Goal: Task Accomplishment & Management: Complete application form

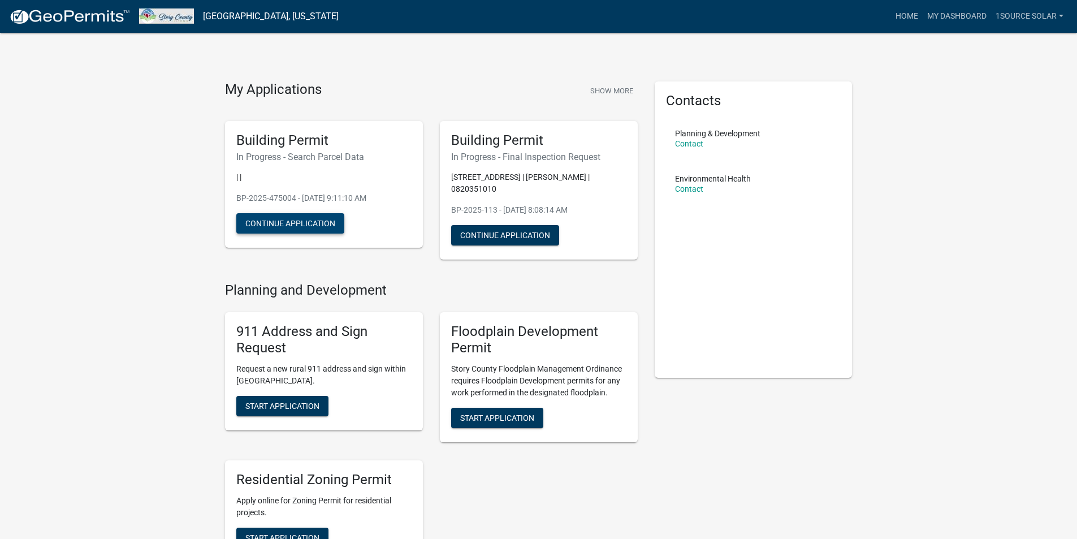
click at [280, 223] on button "Continue Application" at bounding box center [290, 223] width 108 height 20
click at [278, 224] on button "Continue Application" at bounding box center [290, 223] width 108 height 20
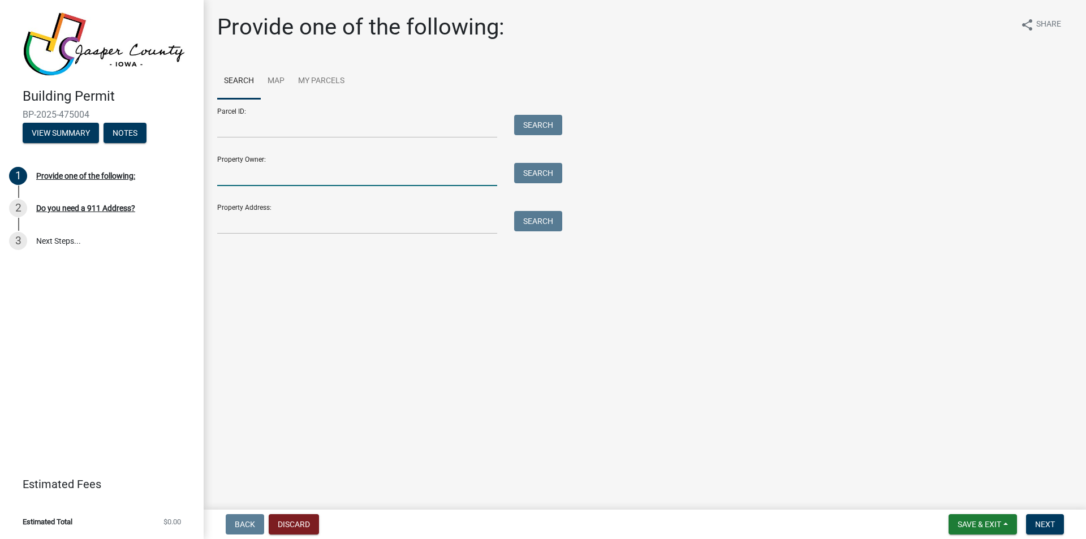
click at [244, 175] on input "Property Owner:" at bounding box center [357, 174] width 280 height 23
type input "Steven Larson"
click at [533, 173] on button "Search" at bounding box center [538, 173] width 48 height 20
drag, startPoint x: 313, startPoint y: 173, endPoint x: 212, endPoint y: 176, distance: 101.3
click at [212, 176] on div "Steven Larson" at bounding box center [357, 174] width 297 height 23
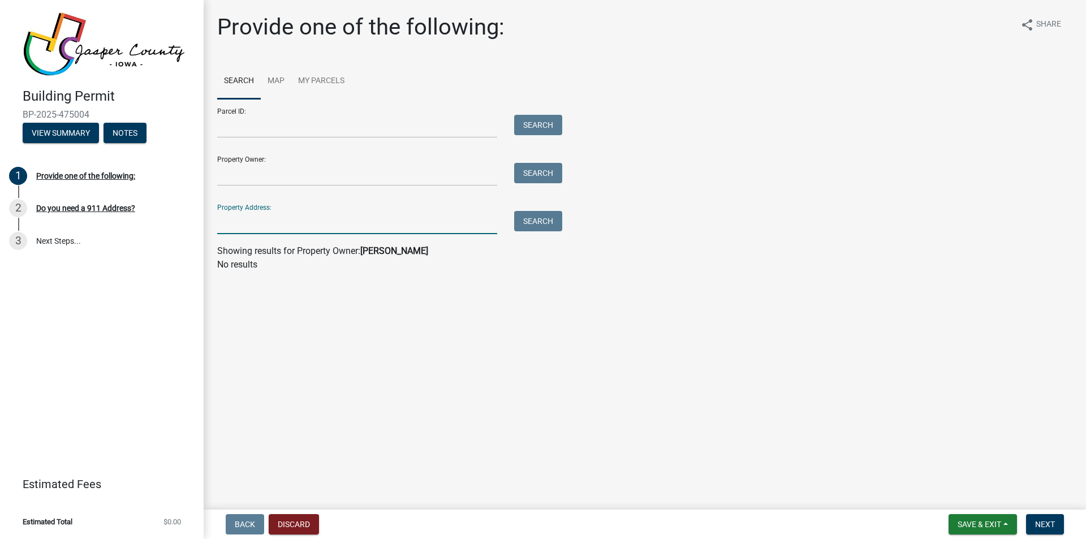
click at [240, 221] on input "Property Address:" at bounding box center [357, 222] width 280 height 23
click at [550, 222] on button "Search" at bounding box center [538, 221] width 48 height 20
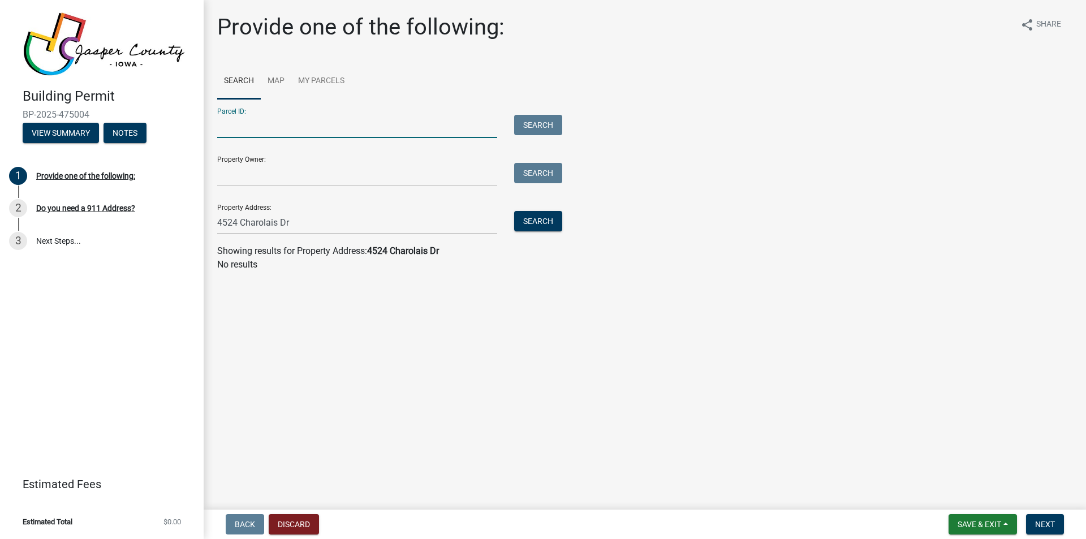
click at [228, 129] on input "Parcel ID:" at bounding box center [357, 126] width 280 height 23
click at [305, 225] on input "4524 Charolais Dr" at bounding box center [357, 222] width 280 height 23
type input "4524 Charolais Dr."
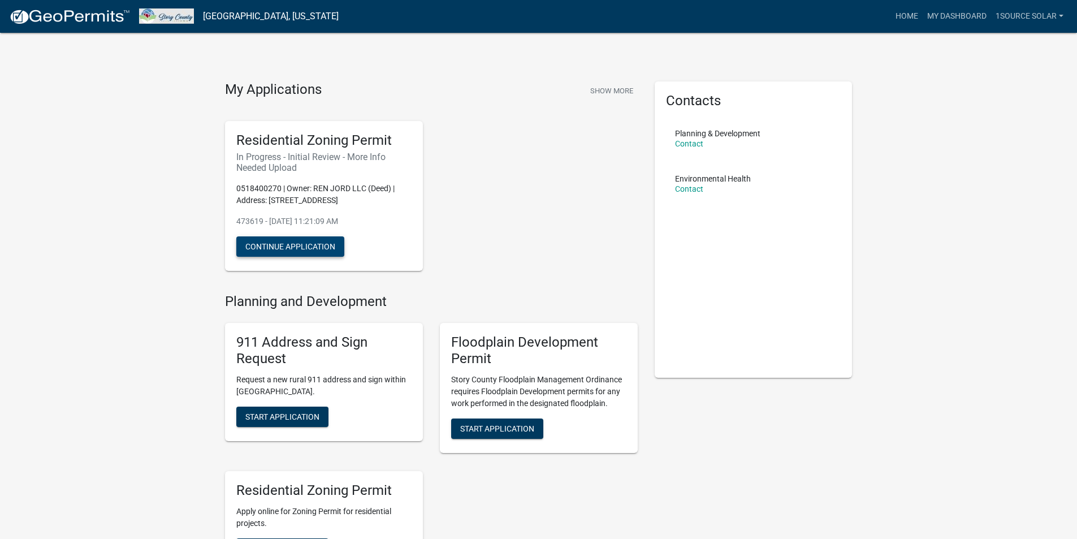
click at [280, 245] on button "Continue Application" at bounding box center [290, 246] width 108 height 20
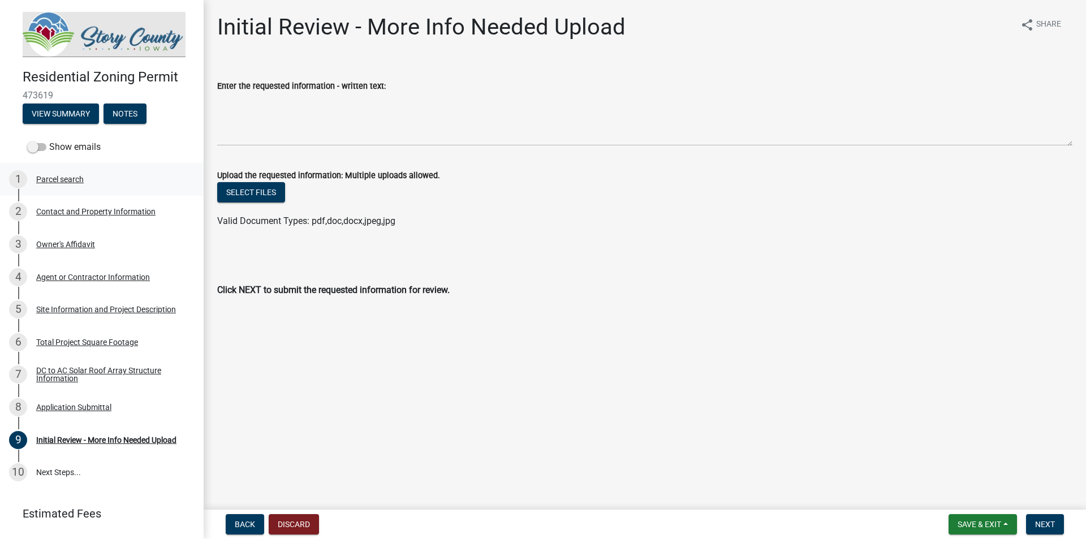
click at [65, 180] on div "Parcel search" at bounding box center [60, 179] width 48 height 8
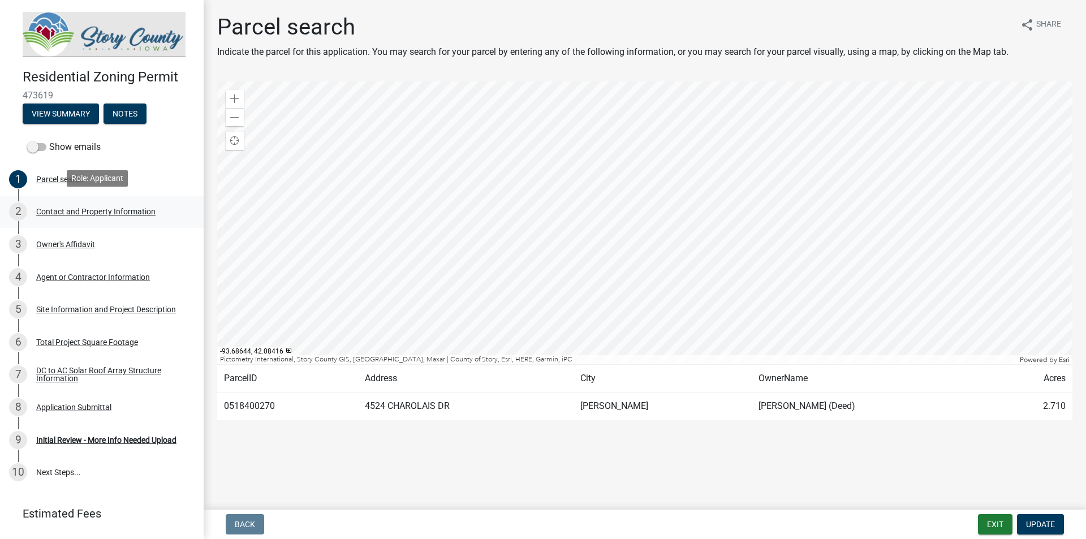
click at [102, 211] on div "Contact and Property Information" at bounding box center [95, 212] width 119 height 8
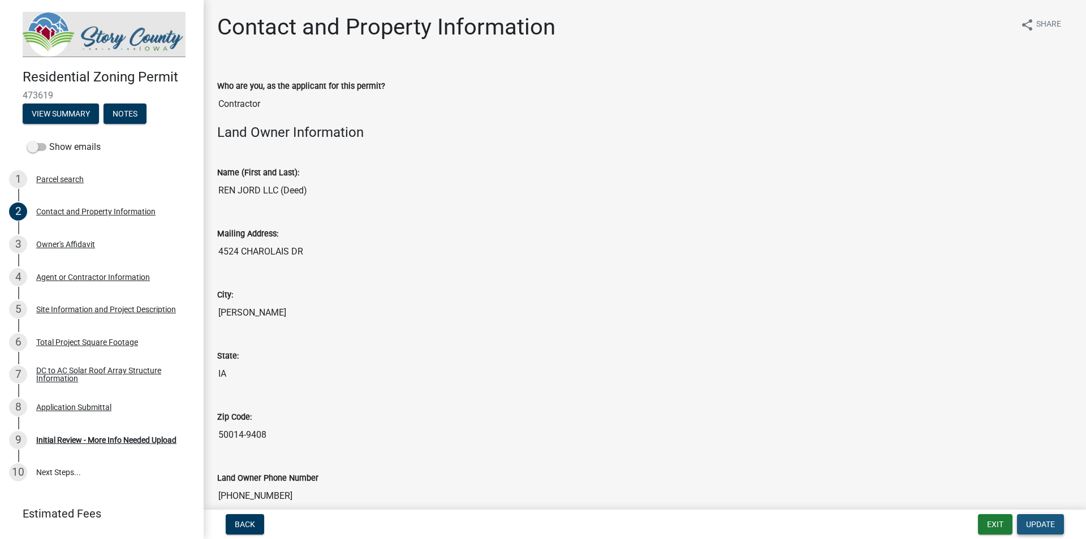
click at [1043, 522] on span "Update" at bounding box center [1040, 524] width 29 height 9
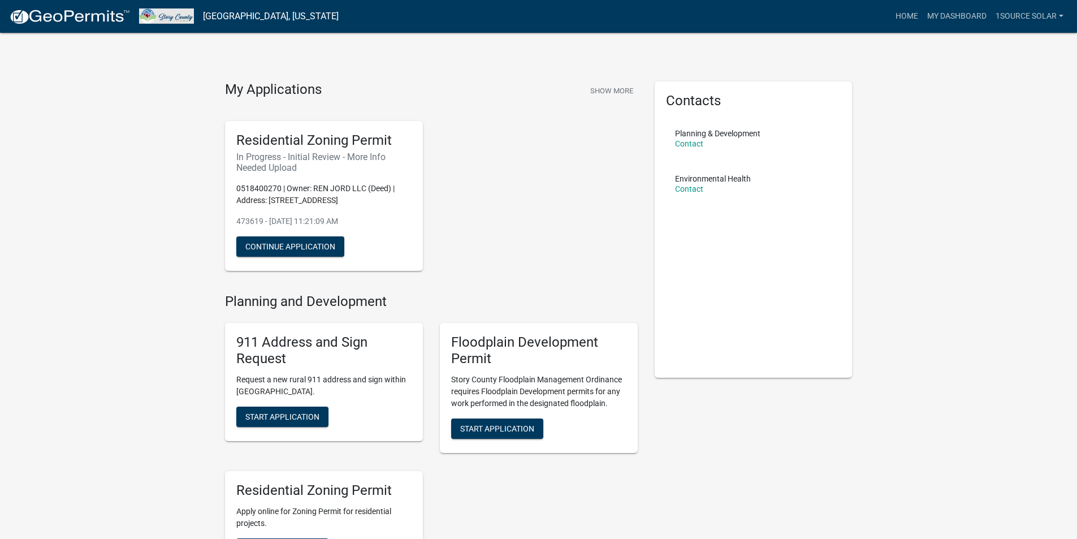
click at [152, 118] on div "My Applications Show More Residential Zoning Permit In Progress - Initial Revie…" at bounding box center [538, 454] width 1077 height 909
